Goal: Task Accomplishment & Management: Use online tool/utility

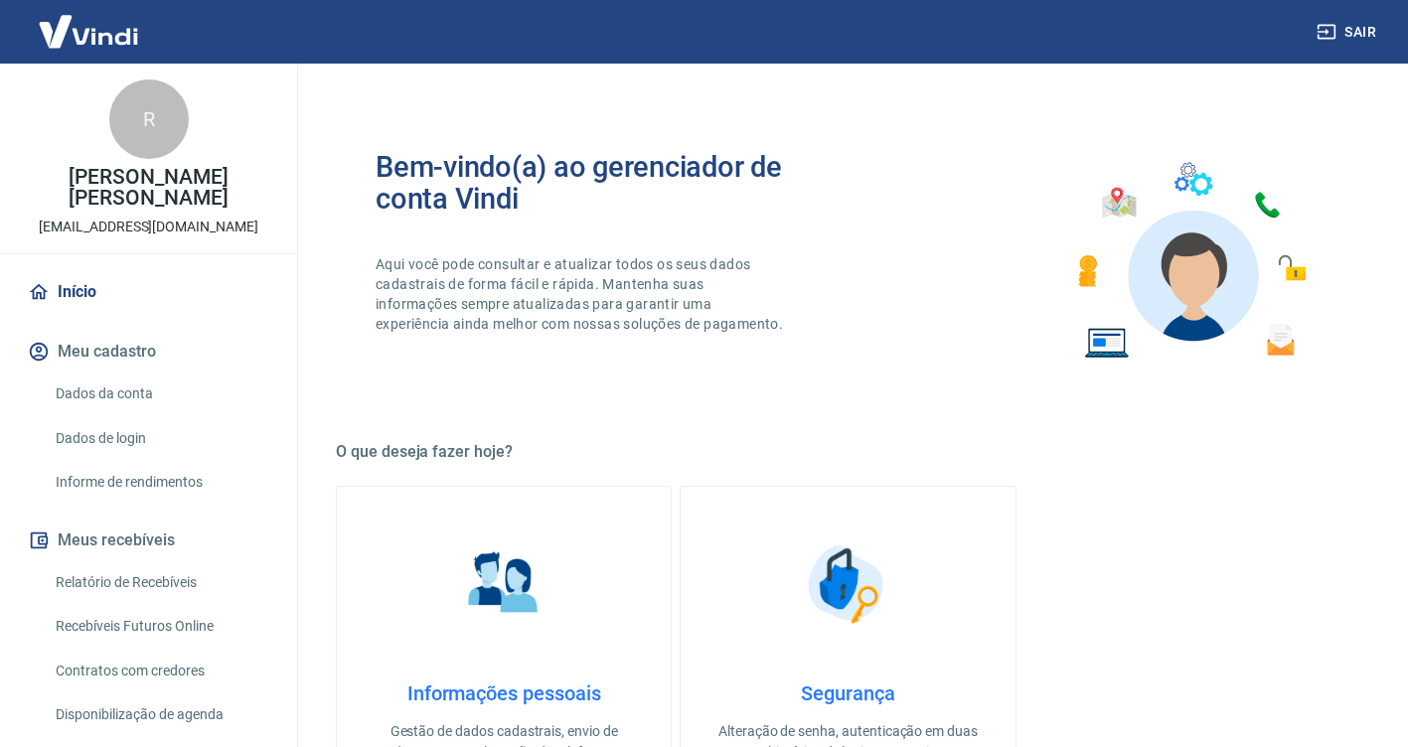
click at [194, 623] on link "Recebíveis Futuros Online" at bounding box center [161, 626] width 226 height 41
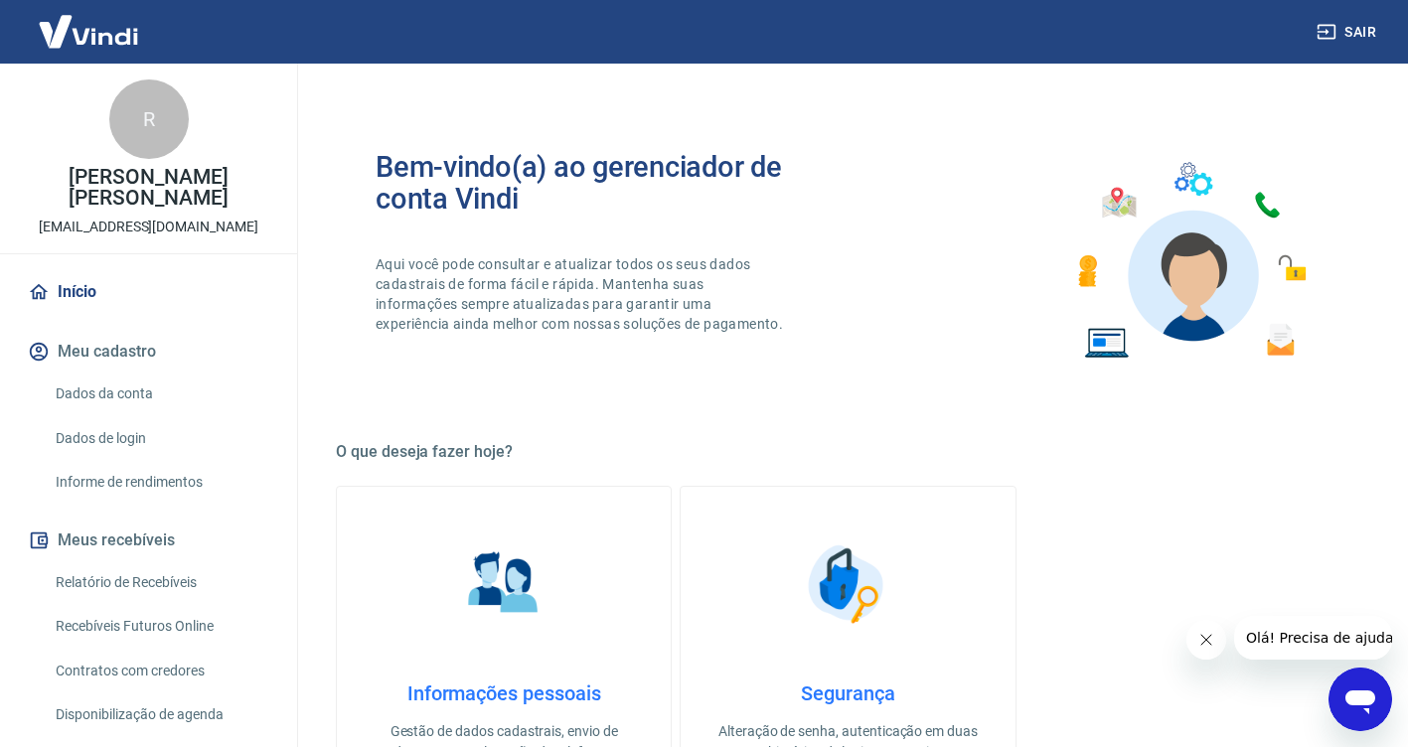
click at [191, 622] on link "Recebíveis Futuros Online" at bounding box center [161, 626] width 226 height 41
